Goal: Transaction & Acquisition: Book appointment/travel/reservation

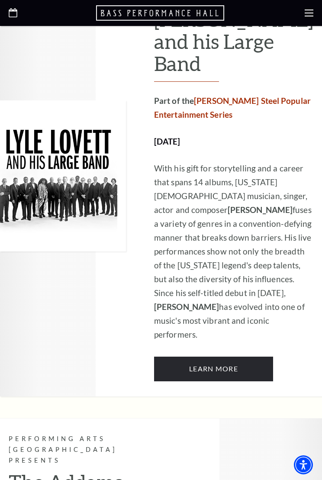
scroll to position [494, 0]
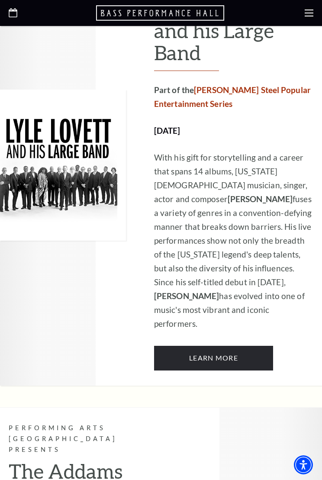
click at [244, 346] on link "Learn More" at bounding box center [213, 358] width 119 height 24
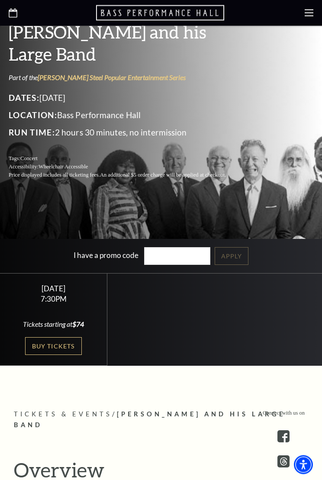
scroll to position [171, 0]
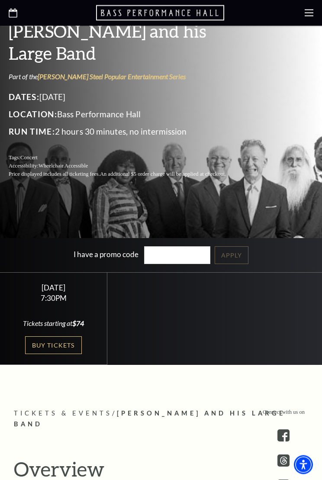
click at [49, 343] on link "Buy Tickets" at bounding box center [53, 346] width 56 height 18
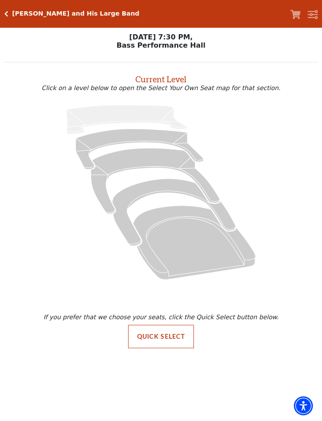
click at [215, 186] on icon at bounding box center [161, 192] width 294 height 185
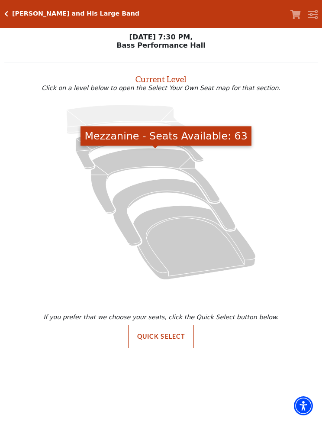
click at [153, 161] on icon "Mezzanine - Seats Available: 63" at bounding box center [155, 181] width 129 height 66
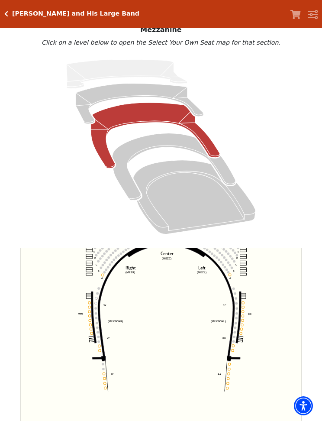
scroll to position [59, 0]
